Goal: Task Accomplishment & Management: Complete application form

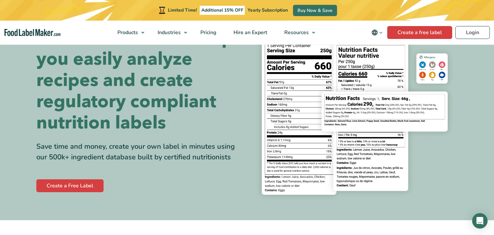
scroll to position [78, 0]
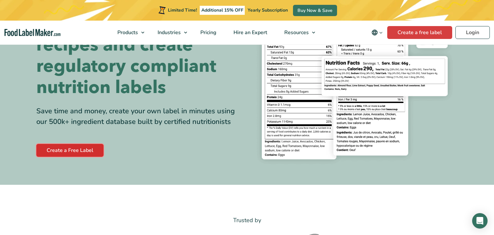
click at [48, 147] on link "Create a Free Label" at bounding box center [69, 150] width 67 height 13
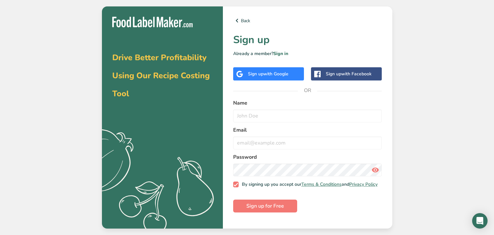
click at [274, 74] on span "with Google" at bounding box center [275, 74] width 25 height 6
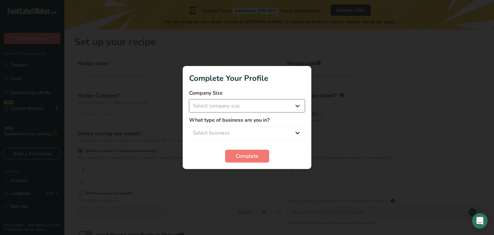
click at [227, 103] on select "Select company size Fewer than 10 Employees 10 to 50 Employees 51 to 500 Employ…" at bounding box center [247, 105] width 116 height 13
select select "1"
click at [189, 99] on select "Select company size Fewer than 10 Employees 10 to 50 Employees 51 to 500 Employ…" at bounding box center [247, 105] width 116 height 13
click at [229, 132] on select "Select business Packaged Food Manufacturer Restaurant & Cafe Bakery Meal Plans …" at bounding box center [247, 132] width 116 height 13
select select "3"
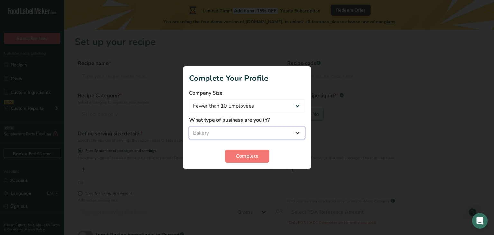
click at [189, 126] on select "Select business Packaged Food Manufacturer Restaurant & Cafe Bakery Meal Plans …" at bounding box center [247, 132] width 116 height 13
click at [228, 161] on button "Complete" at bounding box center [247, 156] width 44 height 13
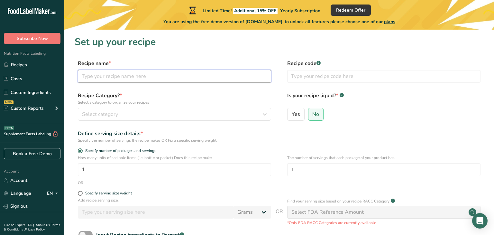
click at [133, 77] on input "text" at bounding box center [174, 76] width 193 height 13
type input "Sugar Cookie"
click at [112, 109] on button "Select category" at bounding box center [174, 114] width 193 height 13
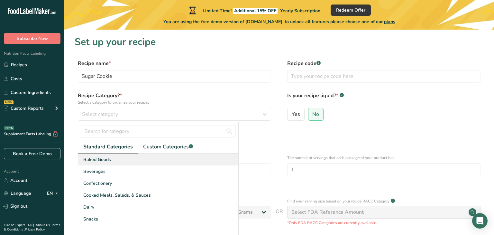
click at [106, 160] on span "Baked Goods" at bounding box center [97, 159] width 28 height 7
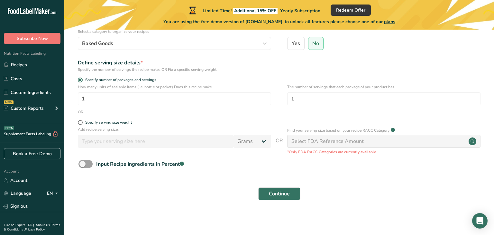
scroll to position [72, 0]
click at [87, 165] on span at bounding box center [85, 164] width 14 height 8
click at [83, 165] on input "Input Recipe ingredients in Percent .a-a{fill:#347362;}.b-a{fill:#fff;}" at bounding box center [80, 164] width 4 height 4
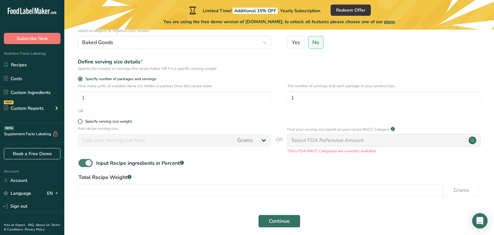
click at [87, 165] on span at bounding box center [85, 163] width 14 height 8
click at [83, 165] on input "Input Recipe ingredients in Percent .a-a{fill:#347362;}.b-a{fill:#fff;}" at bounding box center [80, 163] width 4 height 4
checkbox input "false"
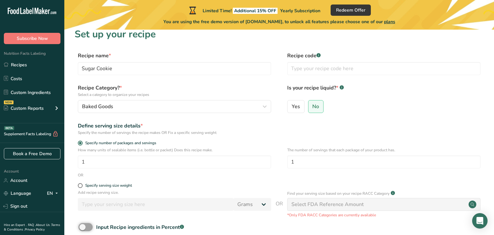
scroll to position [7, 0]
click at [82, 69] on input "Sugar Cookie" at bounding box center [174, 69] width 193 height 13
type input "Decorated Sugar Cookie"
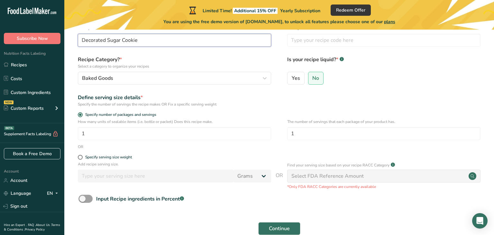
scroll to position [72, 0]
